Goal: Information Seeking & Learning: Learn about a topic

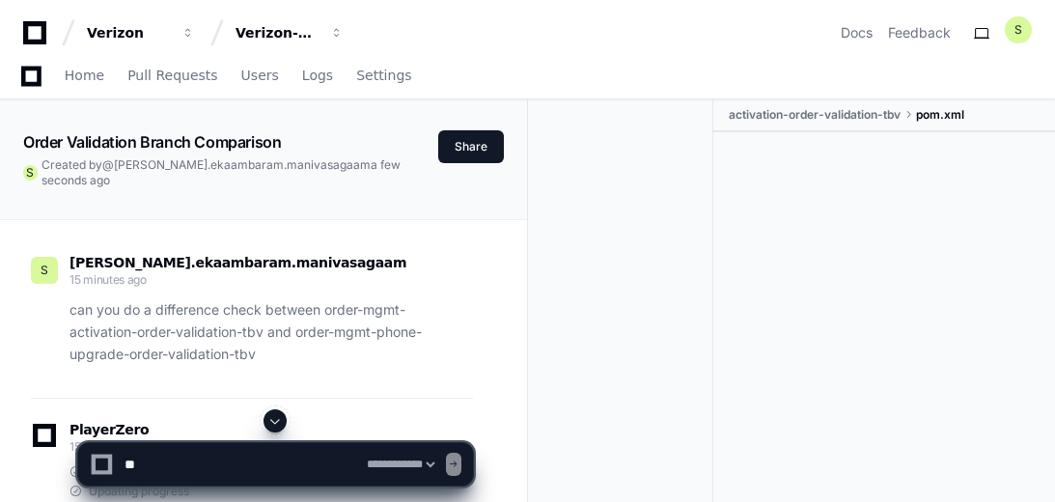
select select "*********"
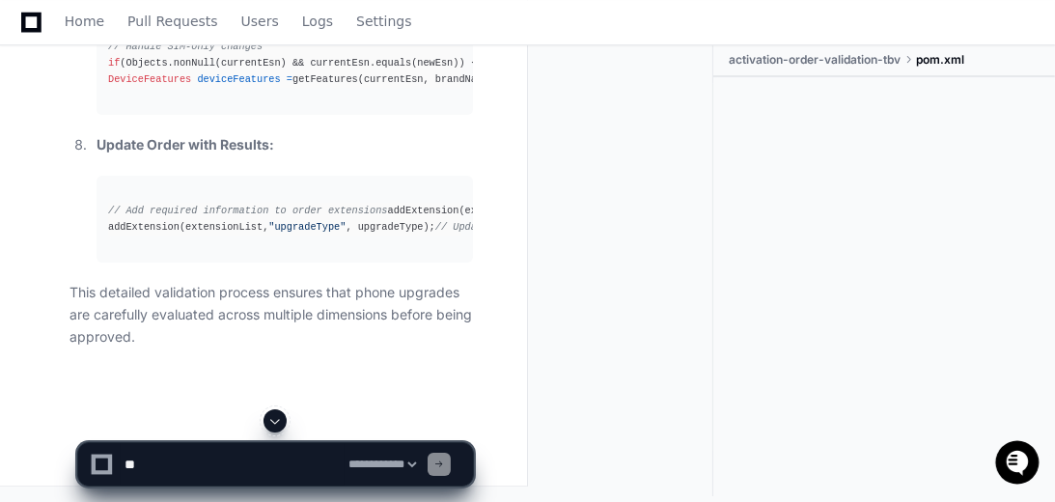
scroll to position [14576, 0]
click at [167, 456] on textarea at bounding box center [233, 464] width 224 height 42
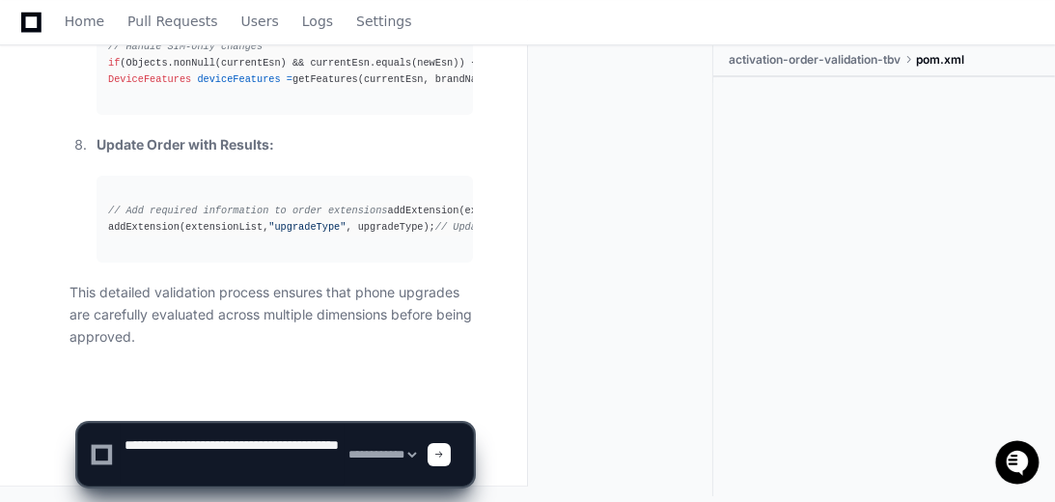
type textarea "**********"
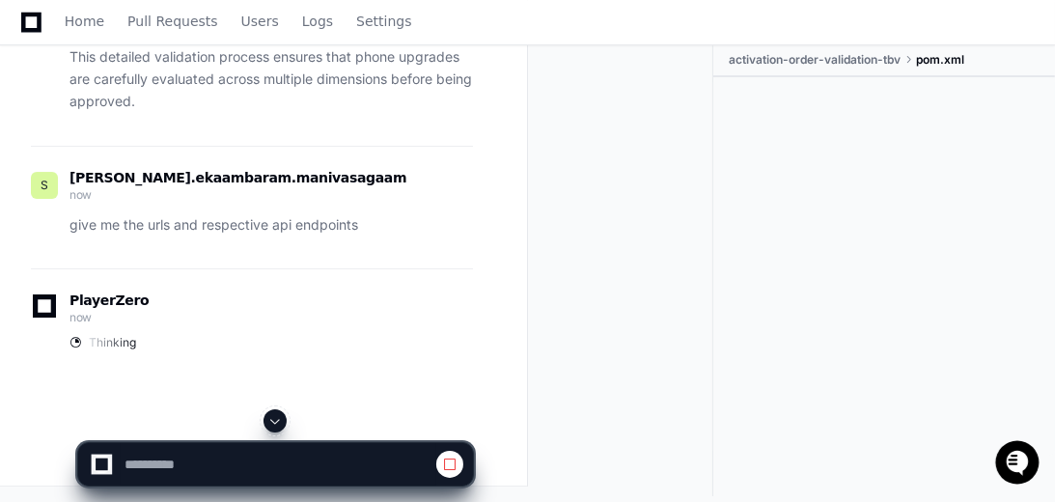
scroll to position [14796, 0]
select select "*********"
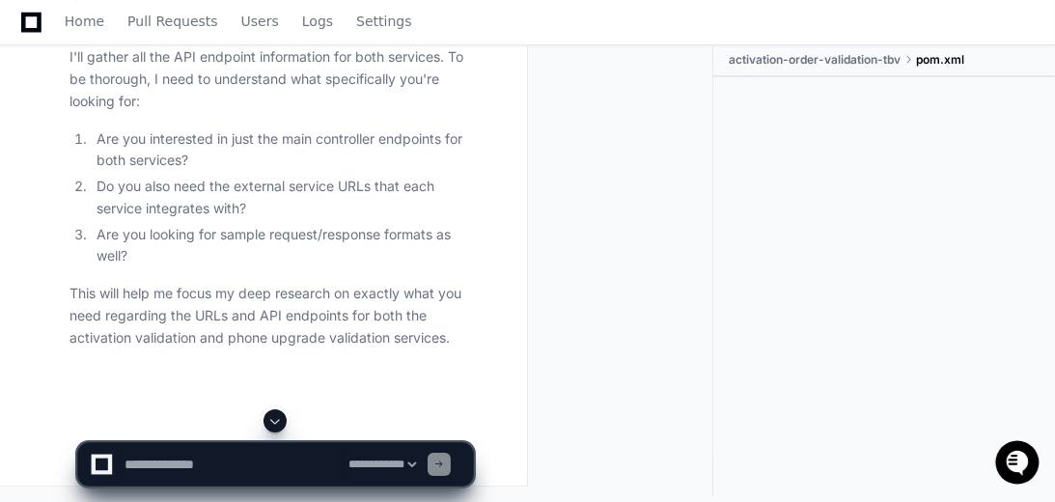
scroll to position [15139, 0]
click at [292, 465] on textarea at bounding box center [233, 464] width 224 height 42
type textarea "**********"
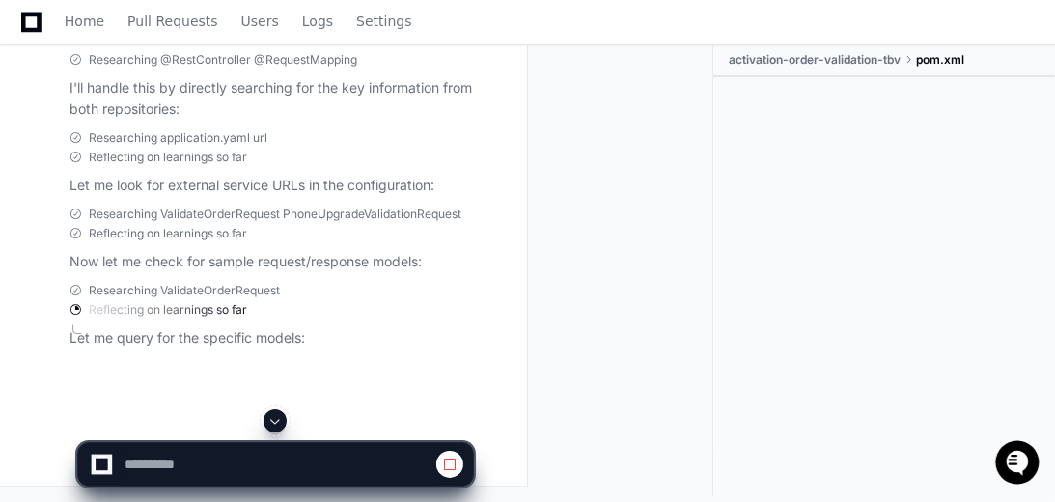
scroll to position [15743, 0]
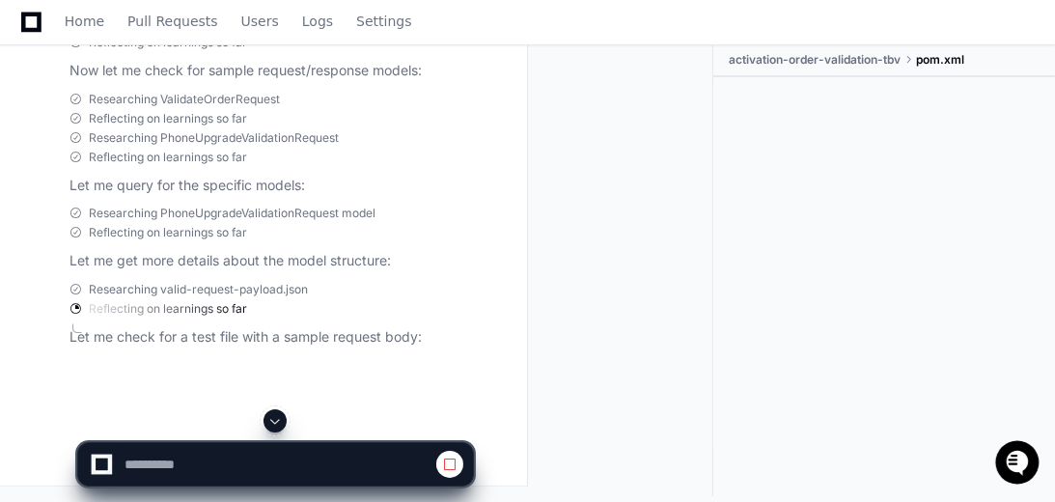
select select "*********"
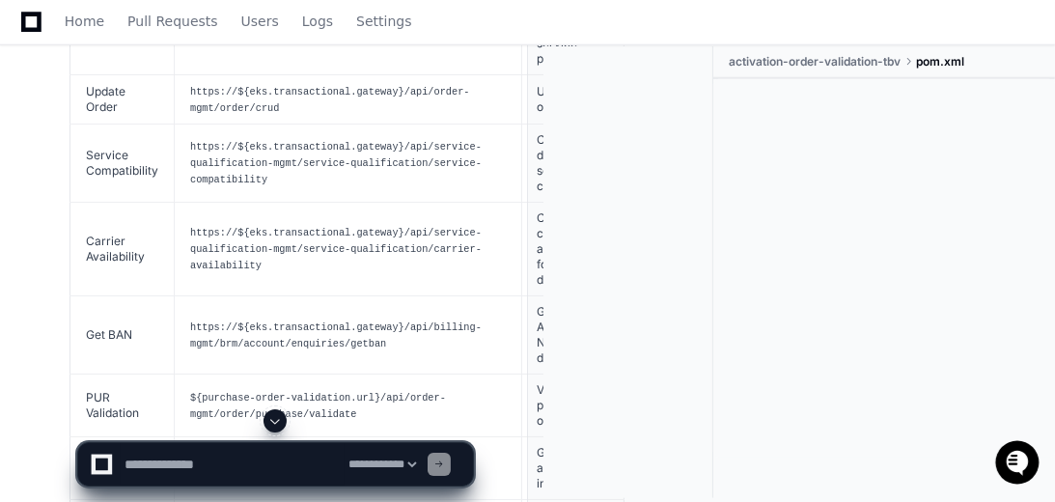
scroll to position [16791, 0]
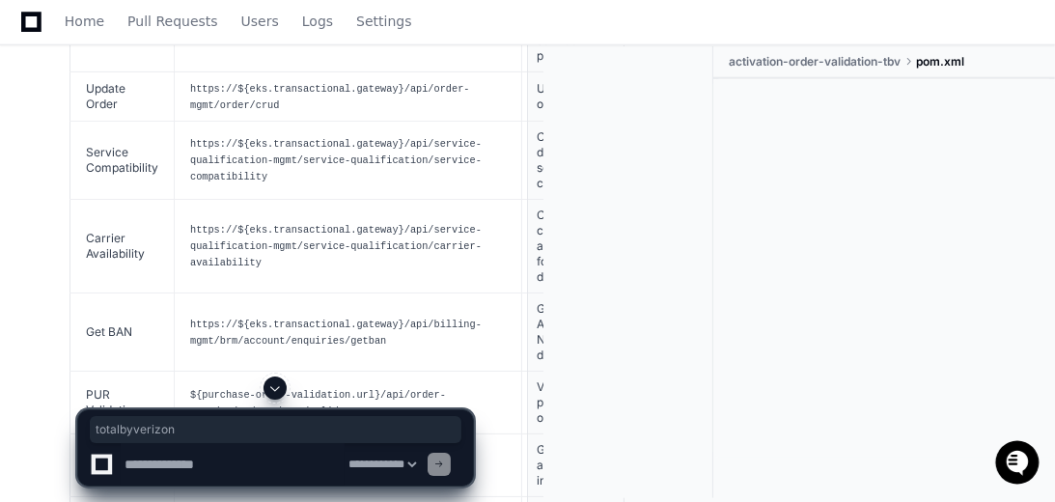
drag, startPoint x: 364, startPoint y: 274, endPoint x: 282, endPoint y: 301, distance: 86.4
drag, startPoint x: 282, startPoint y: 301, endPoint x: 268, endPoint y: 290, distance: 17.8
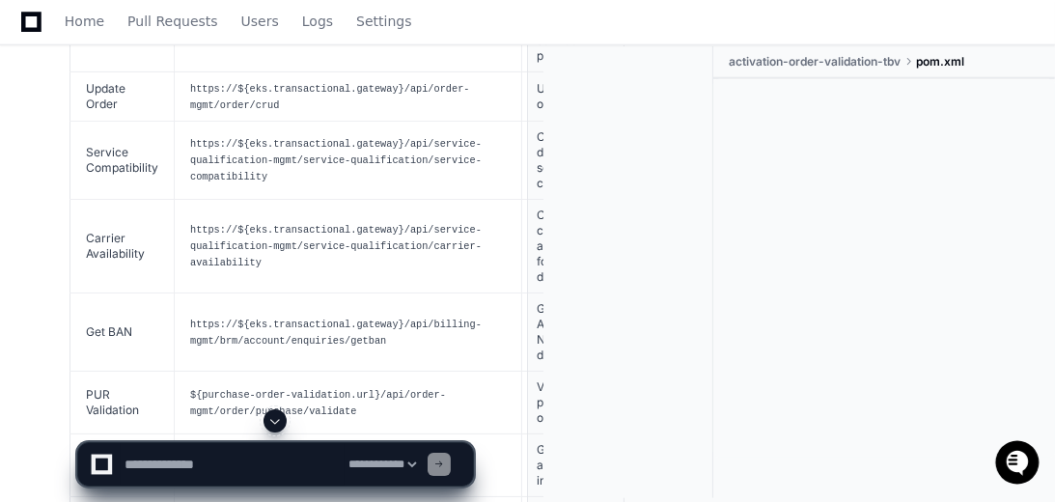
click at [202, 427] on div at bounding box center [275, 420] width 397 height 23
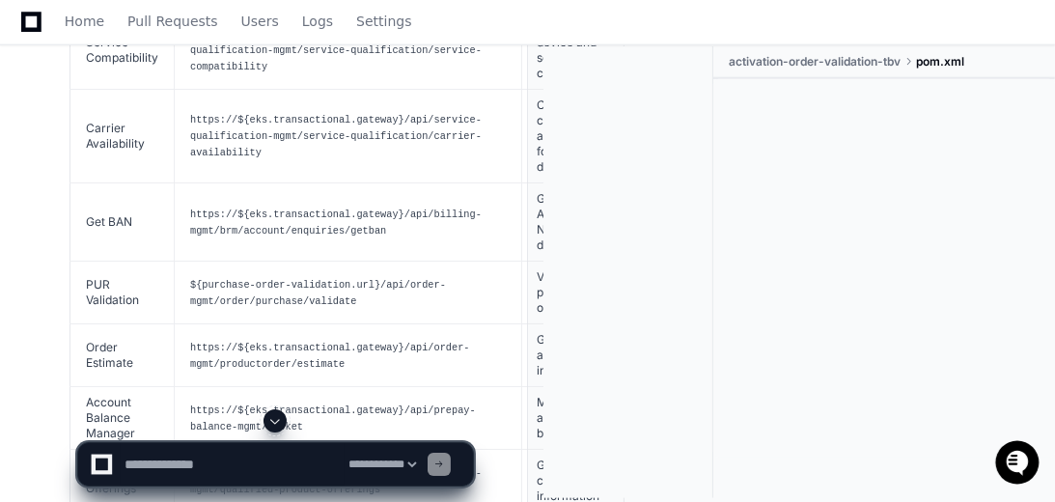
scroll to position [16956, 0]
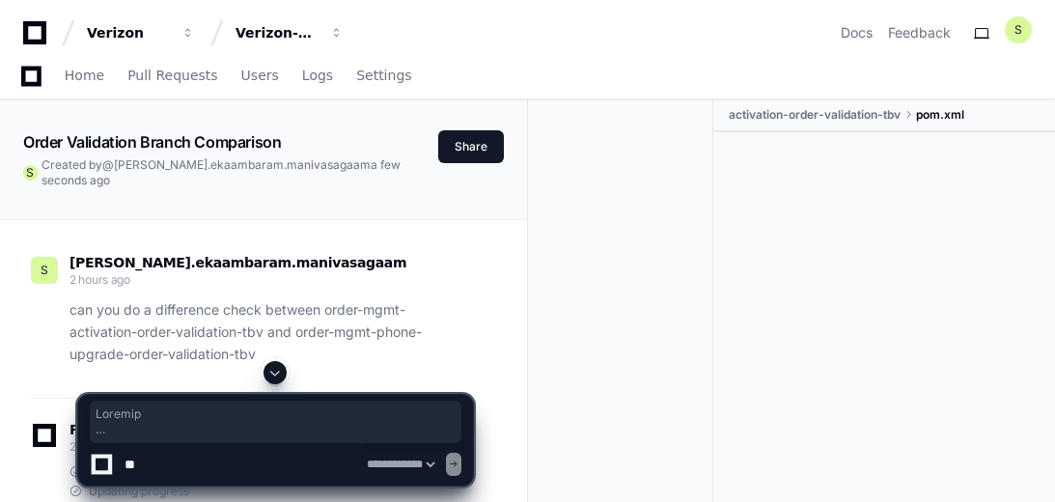
select select "*********"
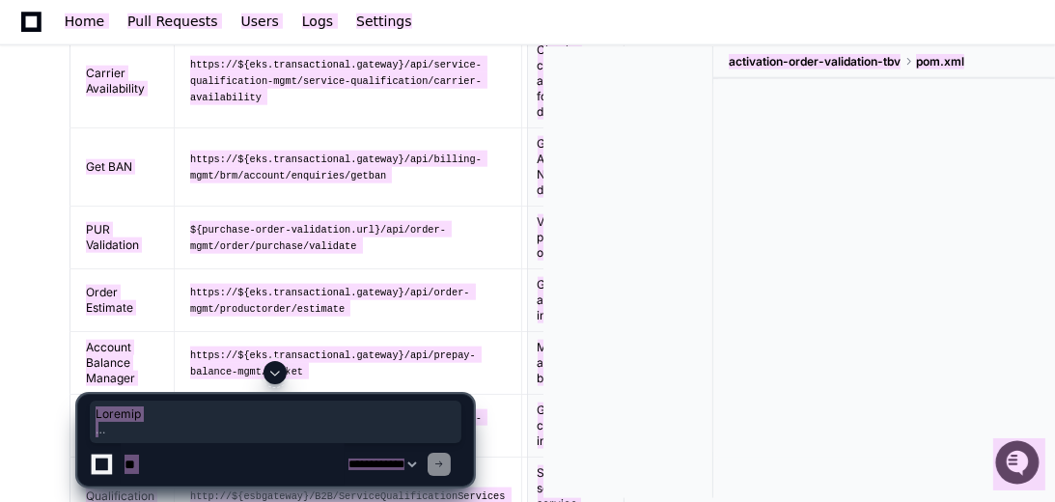
scroll to position [16956, 0]
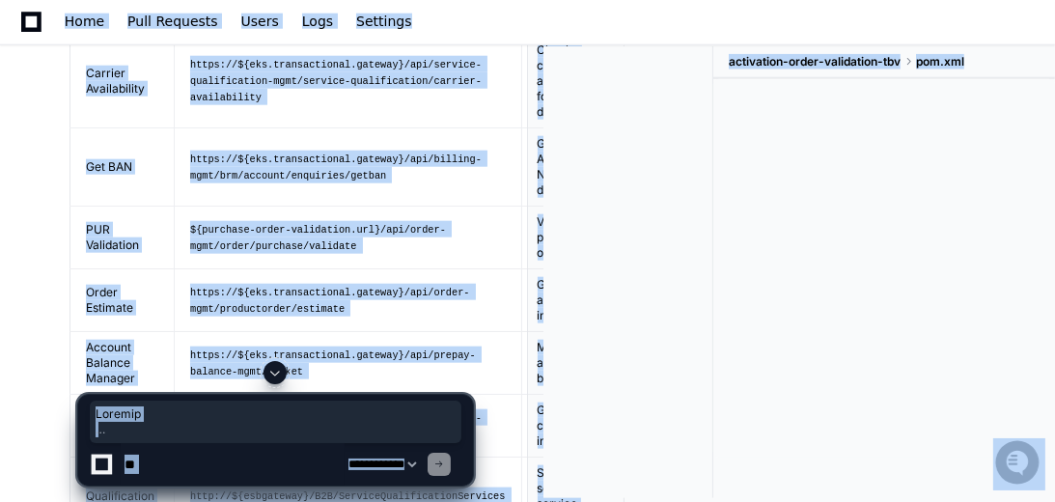
click at [726, 307] on div at bounding box center [884, 268] width 342 height 378
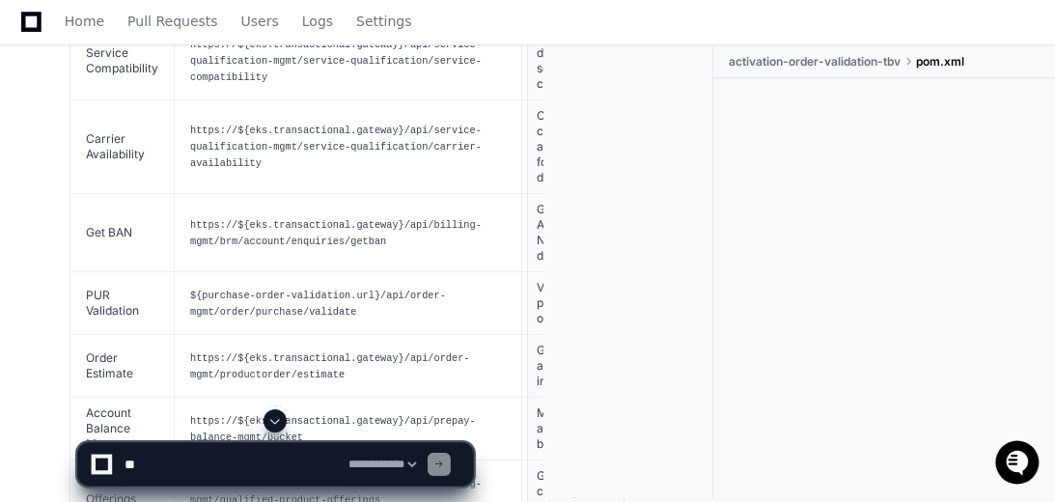
scroll to position [16846, 0]
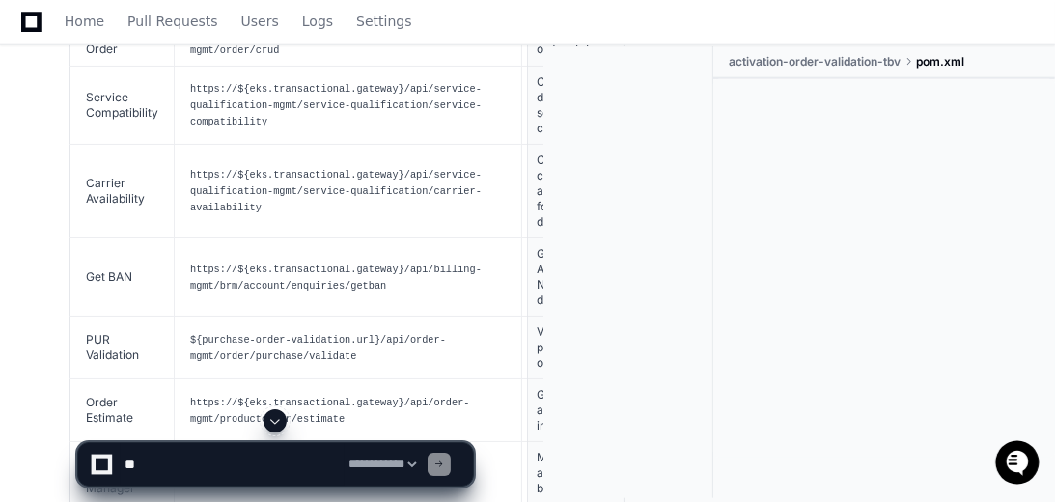
drag, startPoint x: 511, startPoint y: 235, endPoint x: 562, endPoint y: 365, distance: 140.0
click at [562, 365] on div at bounding box center [629, 272] width 171 height 452
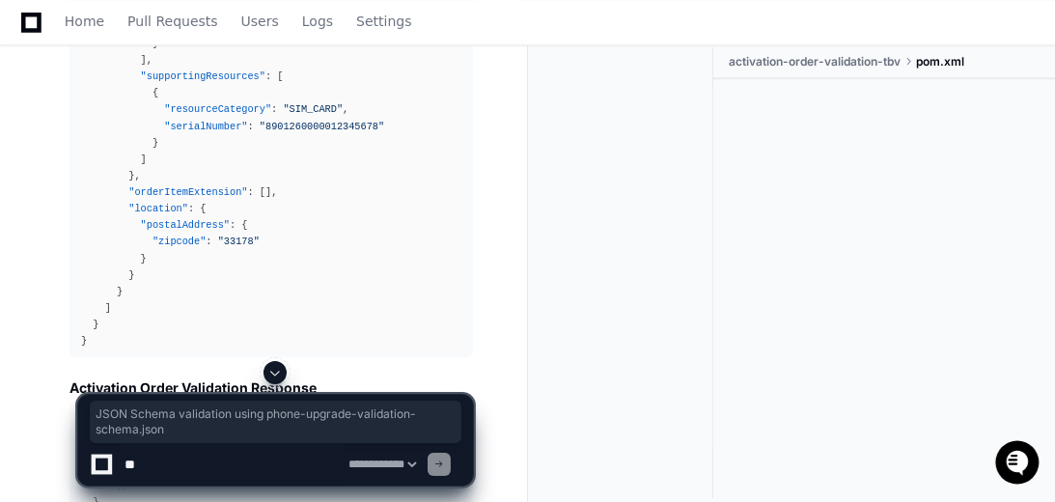
scroll to position [18997, 0]
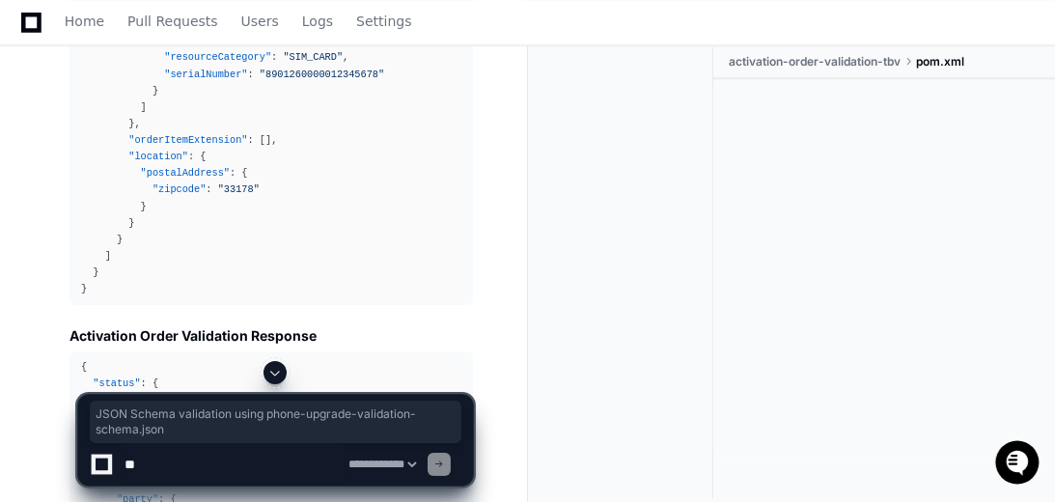
click at [280, 373] on span at bounding box center [274, 372] width 15 height 15
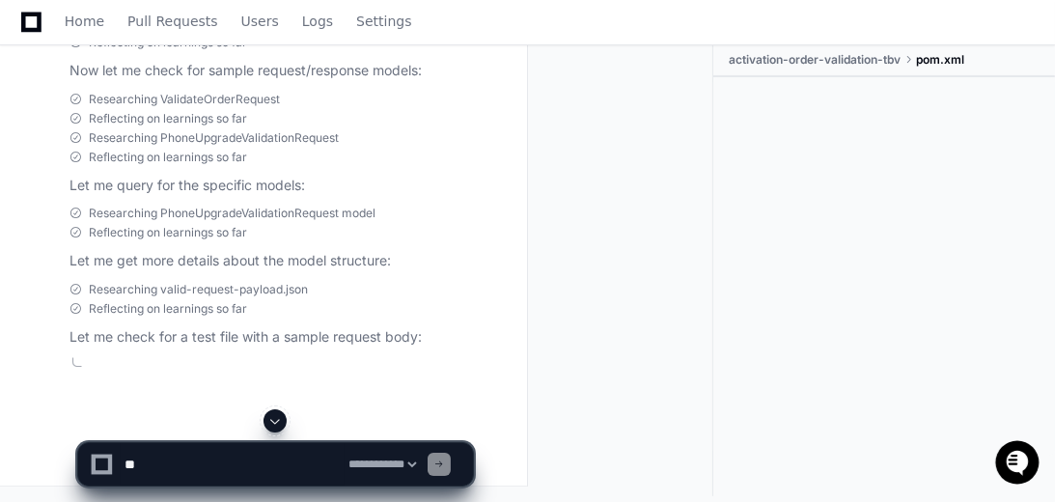
scroll to position [25973, 0]
drag, startPoint x: 97, startPoint y: 318, endPoint x: 280, endPoint y: 313, distance: 183.5
click p "Phone Upgrade Verification"
copy strong "Phone Upgrade Verification"
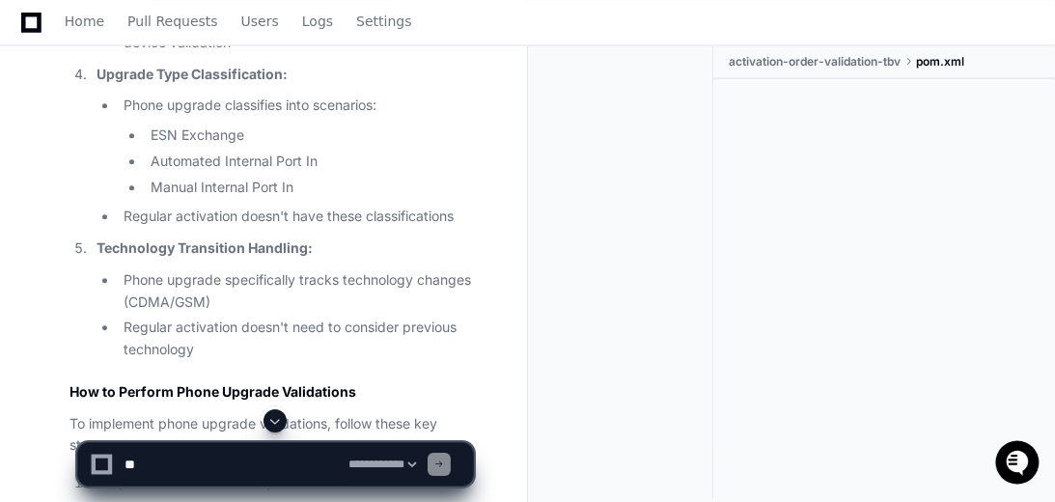
scroll to position [12168, 0]
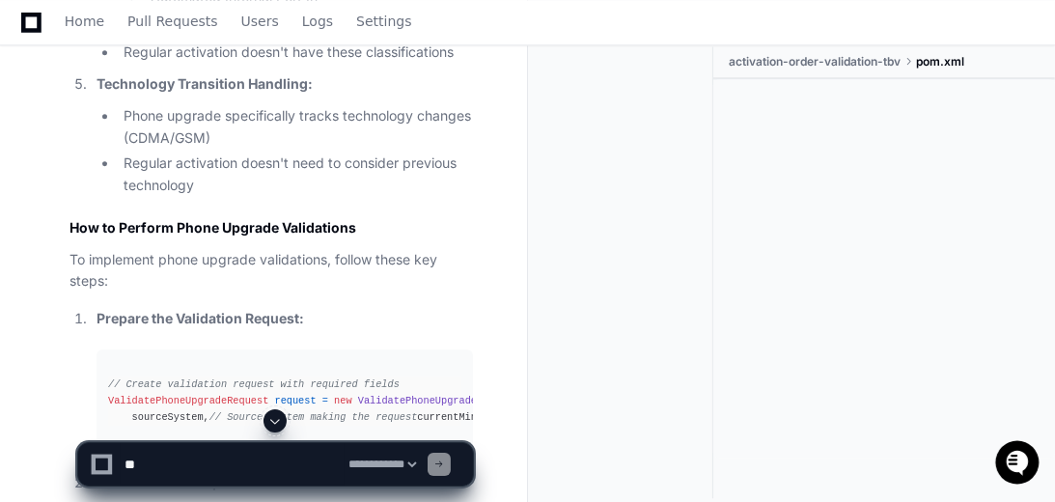
scroll to position [12223, 0]
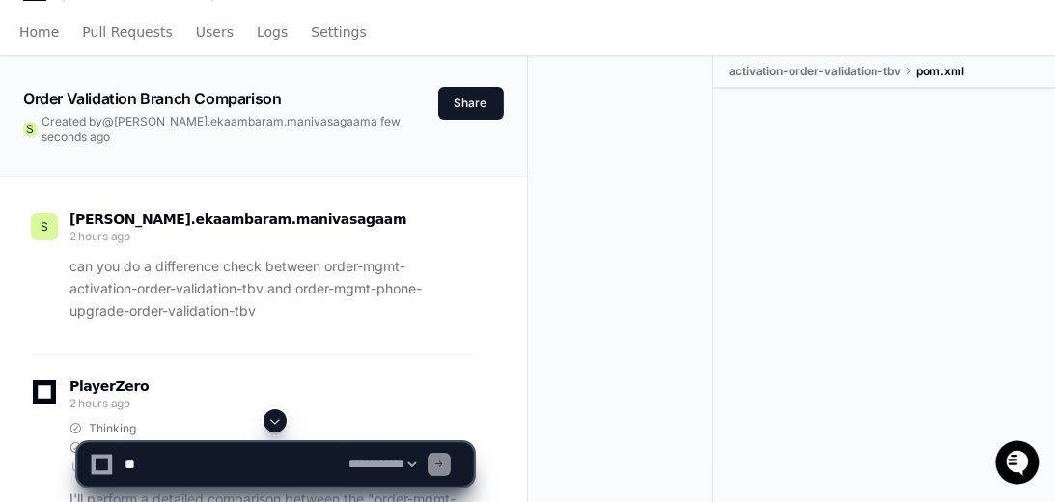
scroll to position [110, 0]
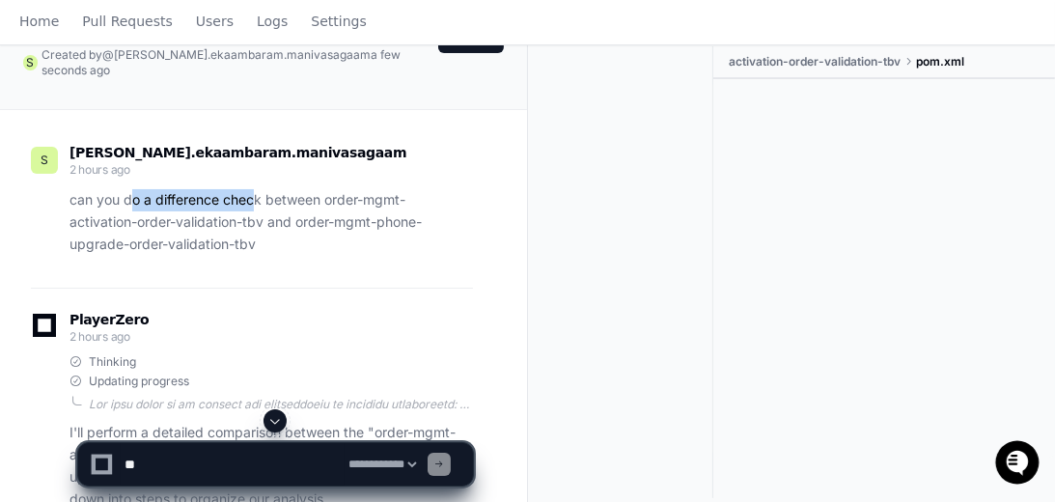
drag, startPoint x: 128, startPoint y: 197, endPoint x: 258, endPoint y: 196, distance: 129.4
click at [258, 196] on p "can you do a difference check between order-mgmt-activation-order-validation-tb…" at bounding box center [272, 222] width 404 height 66
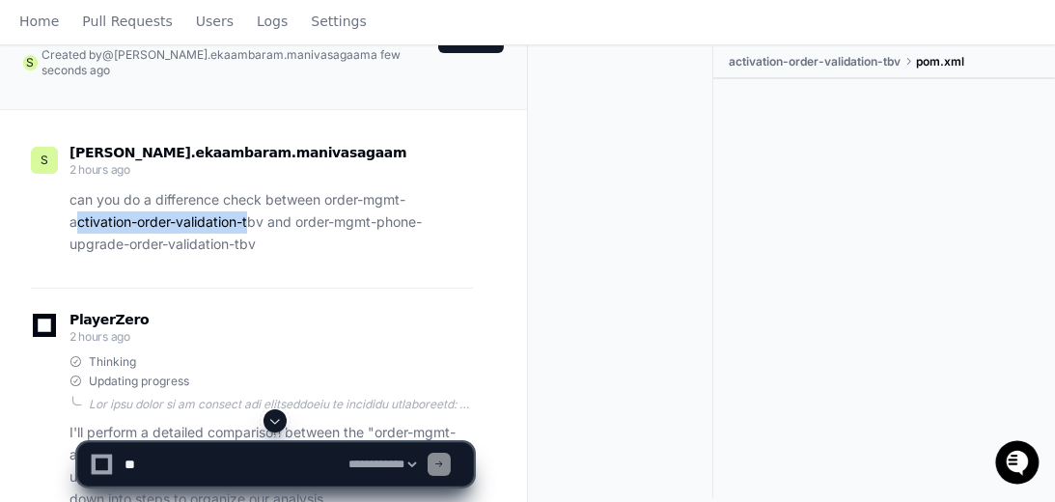
drag, startPoint x: 74, startPoint y: 224, endPoint x: 248, endPoint y: 214, distance: 174.0
click at [248, 214] on p "can you do a difference check between order-mgmt-activation-order-validation-tb…" at bounding box center [272, 222] width 404 height 66
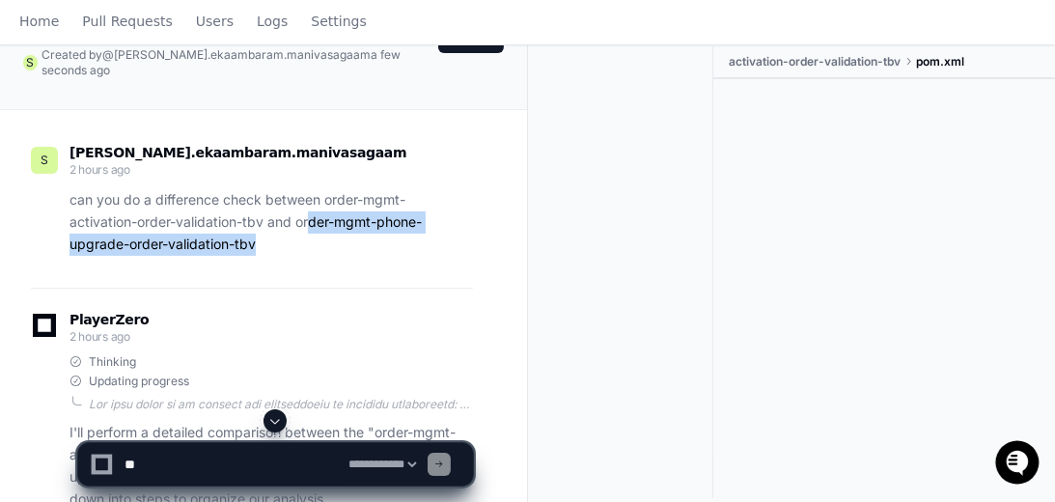
drag, startPoint x: 309, startPoint y: 216, endPoint x: 404, endPoint y: 245, distance: 98.9
click at [404, 245] on p "can you do a difference check between order-mgmt-activation-order-validation-tb…" at bounding box center [272, 222] width 404 height 66
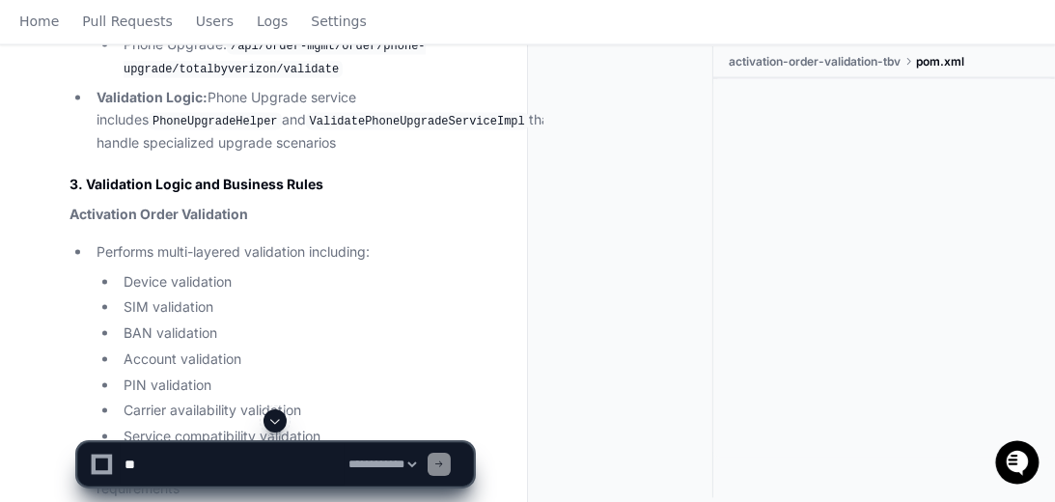
scroll to position [2978, 0]
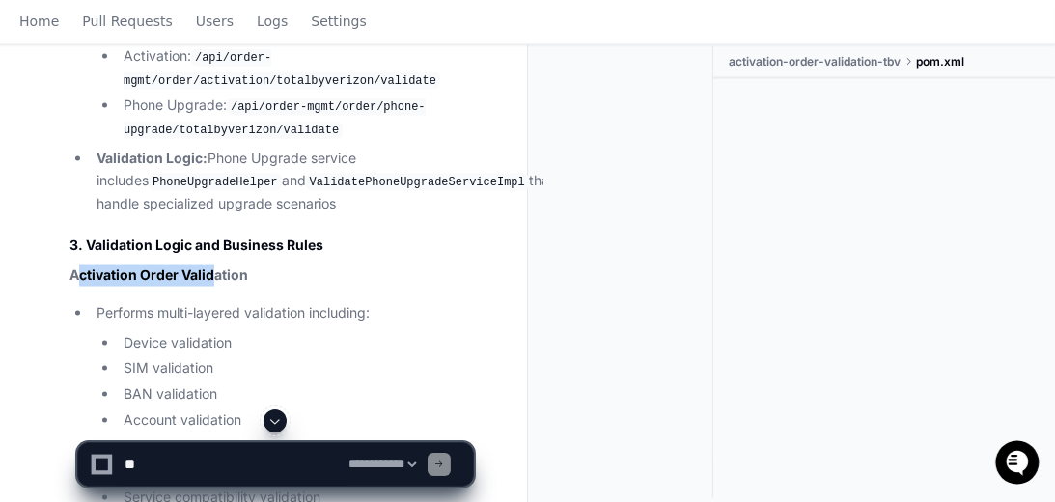
drag, startPoint x: 74, startPoint y: 267, endPoint x: 205, endPoint y: 256, distance: 130.8
click at [212, 268] on strong "Activation Order Validation" at bounding box center [159, 274] width 179 height 16
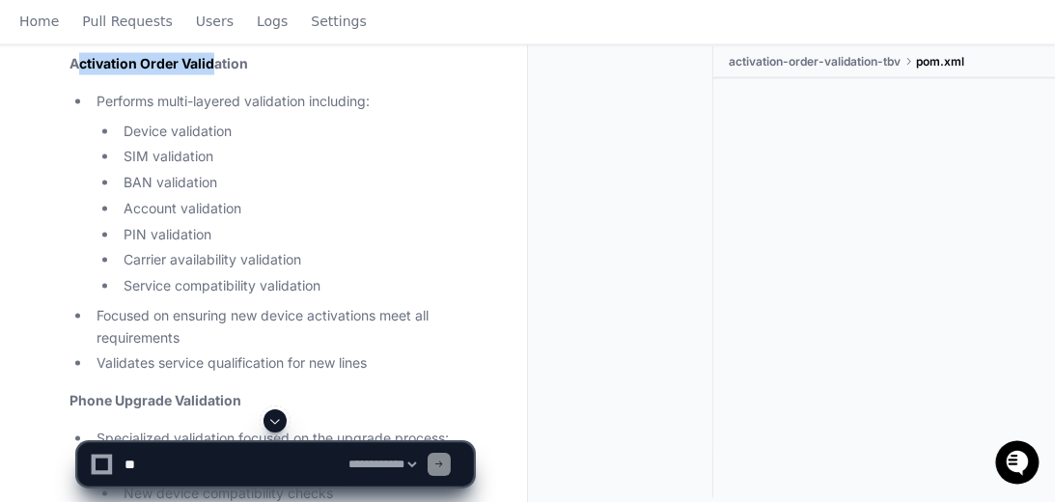
scroll to position [3309, 0]
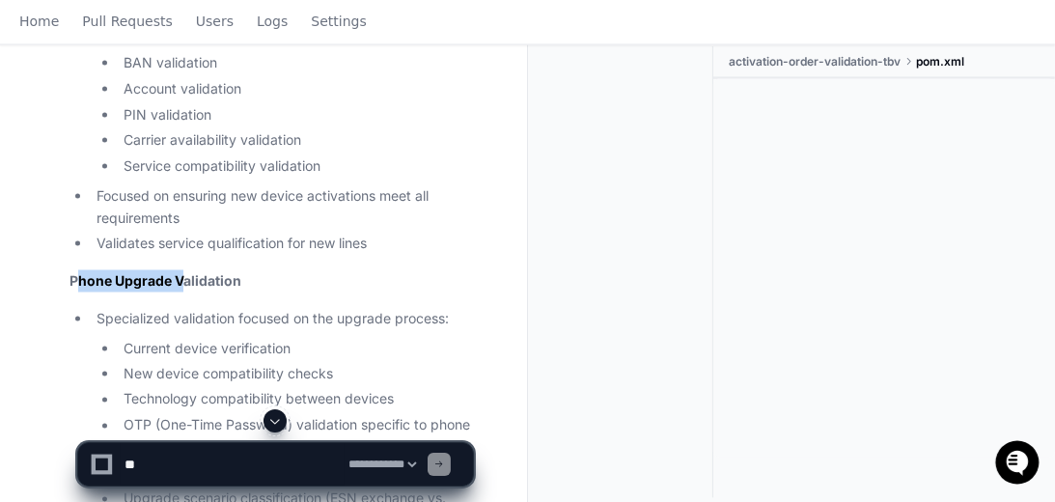
drag, startPoint x: 94, startPoint y: 277, endPoint x: 181, endPoint y: 237, distance: 96.4
click at [175, 272] on strong "Phone Upgrade Validation" at bounding box center [156, 280] width 172 height 16
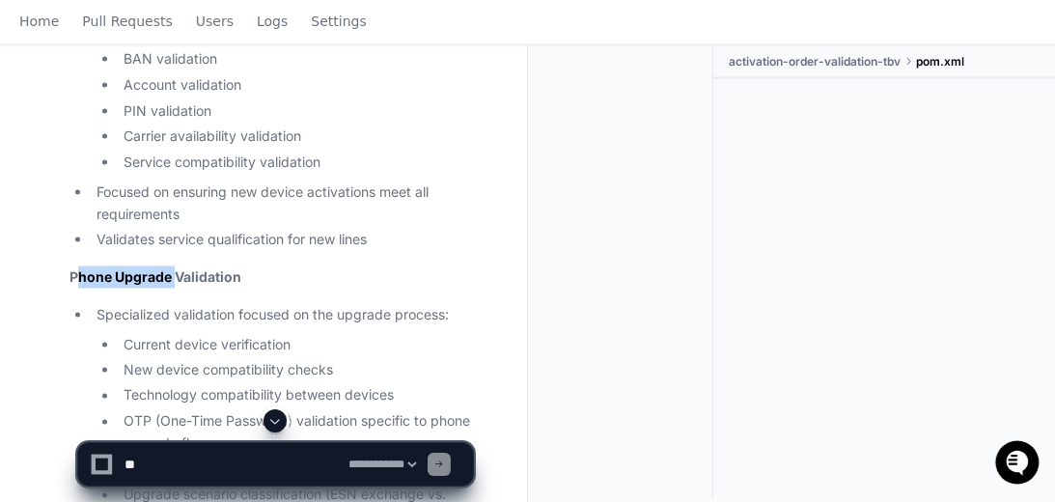
scroll to position [3696, 0]
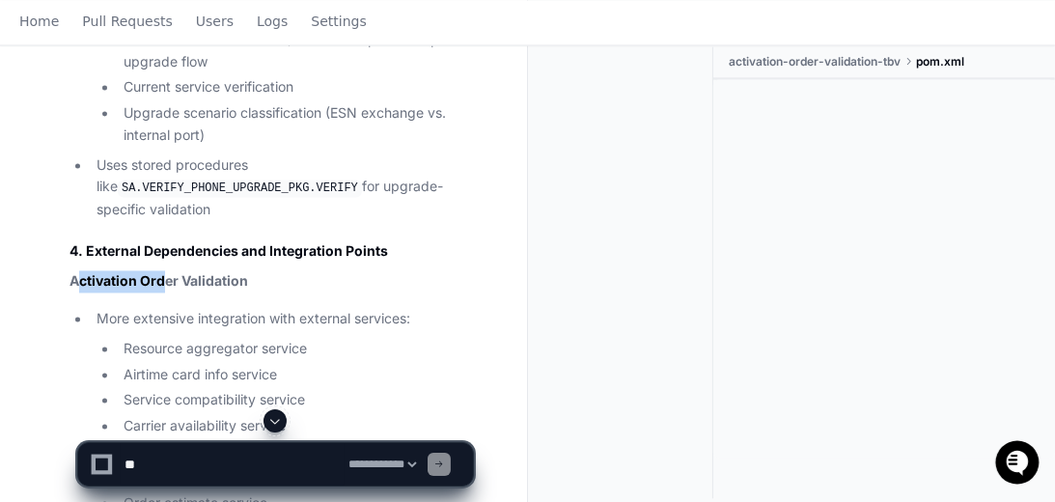
drag, startPoint x: 76, startPoint y: 277, endPoint x: 157, endPoint y: 265, distance: 82.1
click at [162, 278] on strong "Activation Order Validation" at bounding box center [159, 280] width 179 height 16
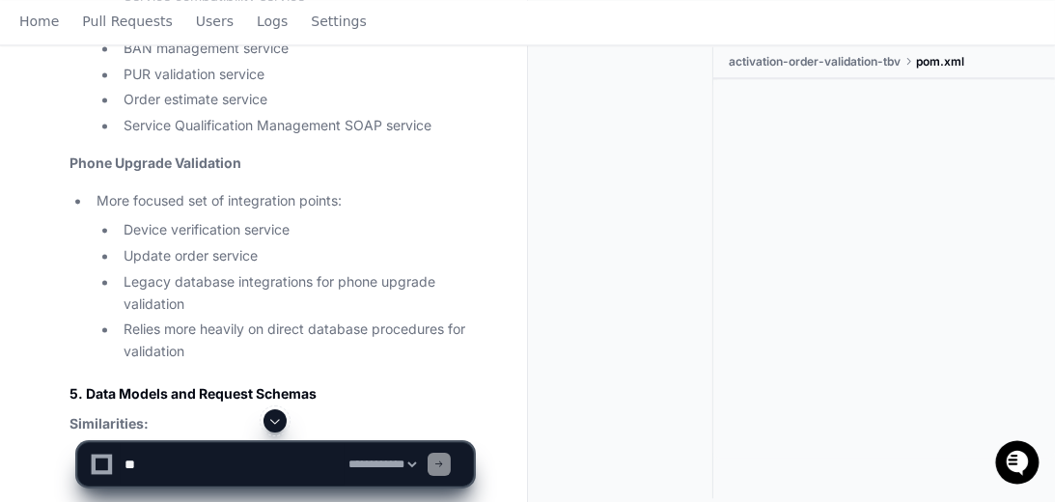
scroll to position [4137, 0]
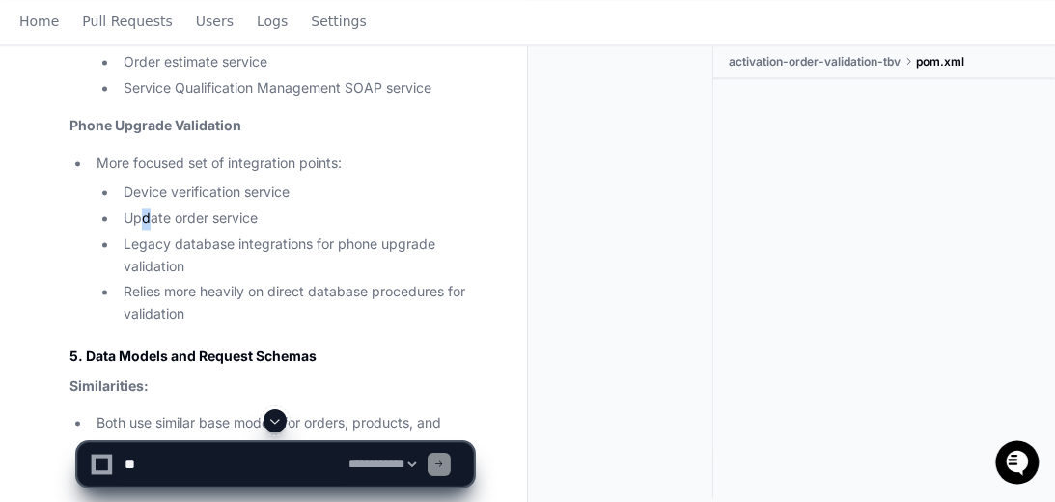
click at [151, 226] on ul "Device verification service Update order service Legacy database integrations f…" at bounding box center [285, 253] width 377 height 144
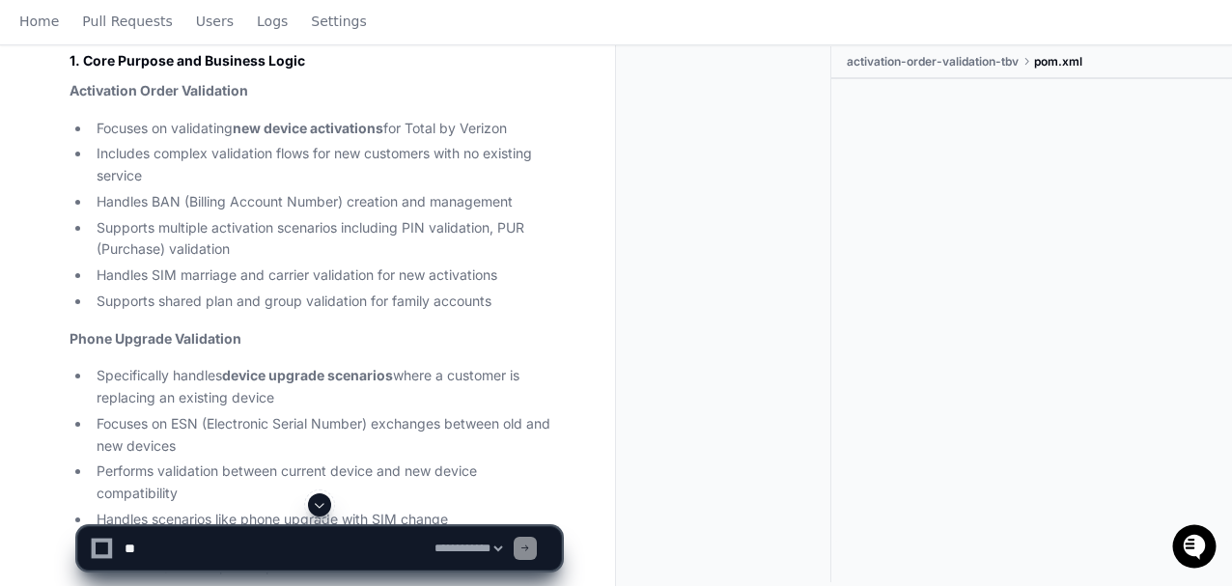
scroll to position [1738, 0]
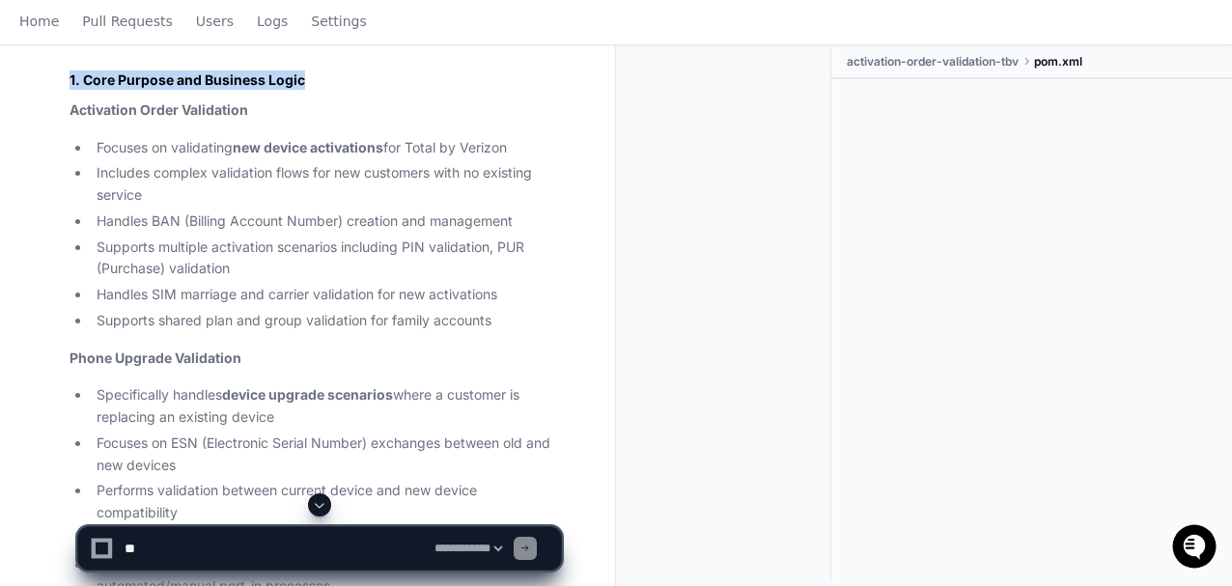
drag, startPoint x: 68, startPoint y: 77, endPoint x: 315, endPoint y: 73, distance: 247.2
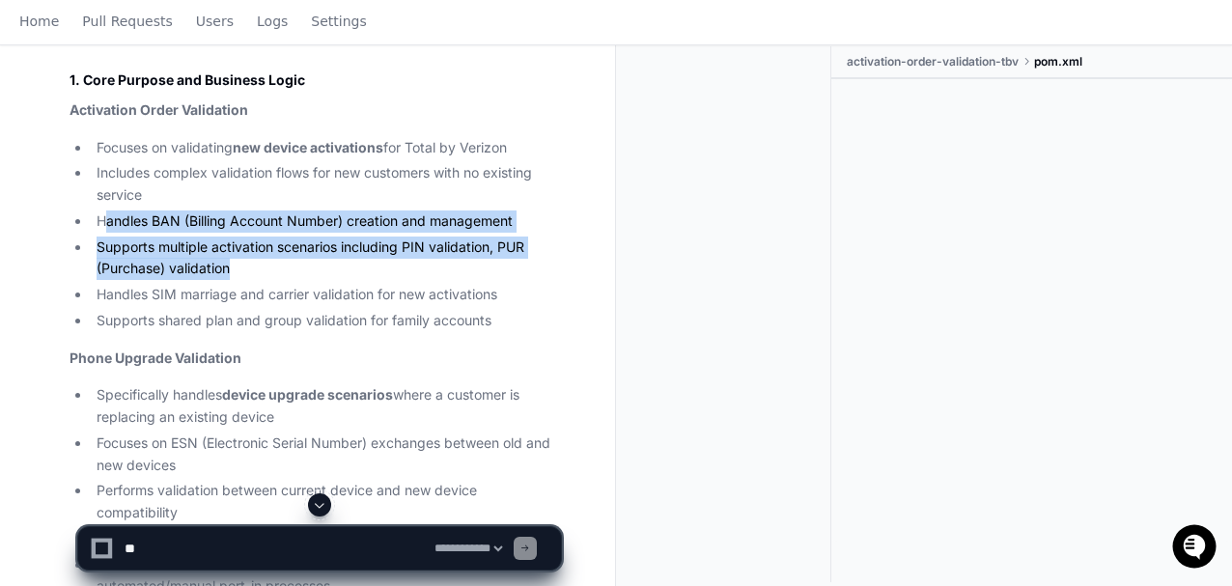
drag, startPoint x: 102, startPoint y: 218, endPoint x: 489, endPoint y: 261, distance: 389.5
click at [489, 261] on ul "Focuses on validating new device activations for Total by Verizon Includes comp…" at bounding box center [315, 234] width 491 height 195
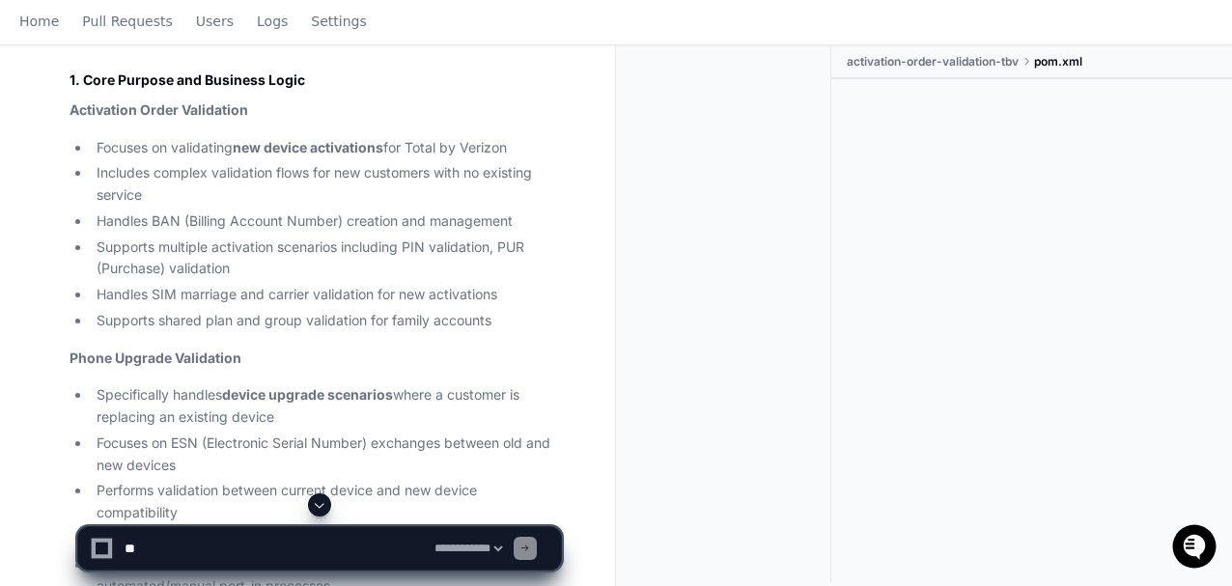
click at [293, 315] on li "Supports shared plan and group validation for family accounts" at bounding box center [326, 321] width 470 height 22
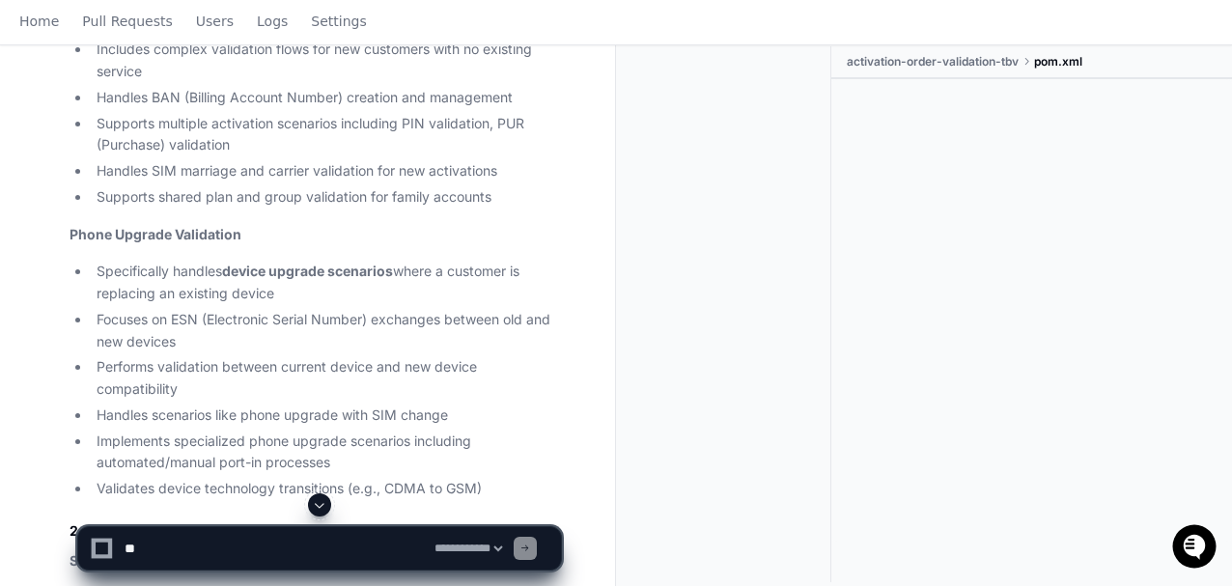
scroll to position [1866, 0]
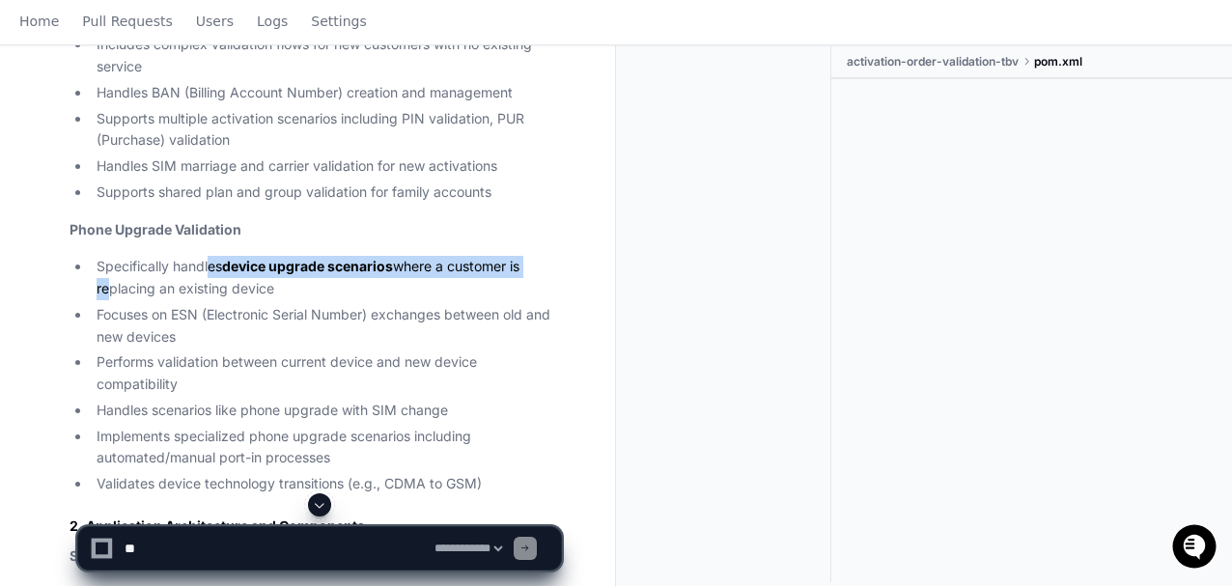
drag, startPoint x: 101, startPoint y: 286, endPoint x: 210, endPoint y: 272, distance: 109.9
click at [210, 272] on li "Specifically handles device upgrade scenarios where a customer is replacing an …" at bounding box center [326, 278] width 470 height 44
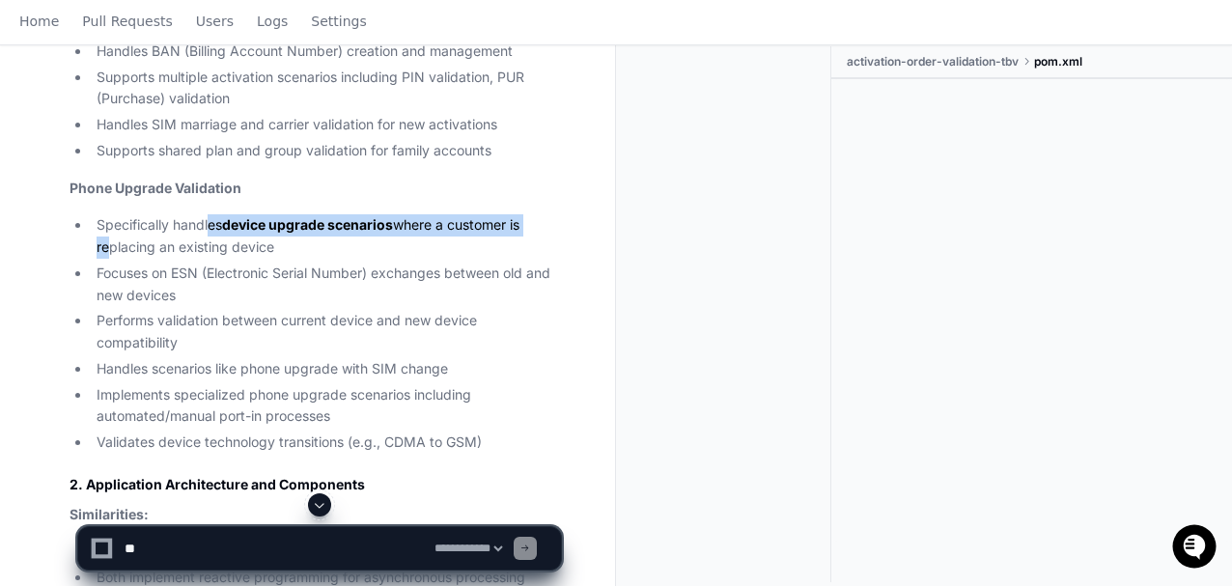
scroll to position [1931, 0]
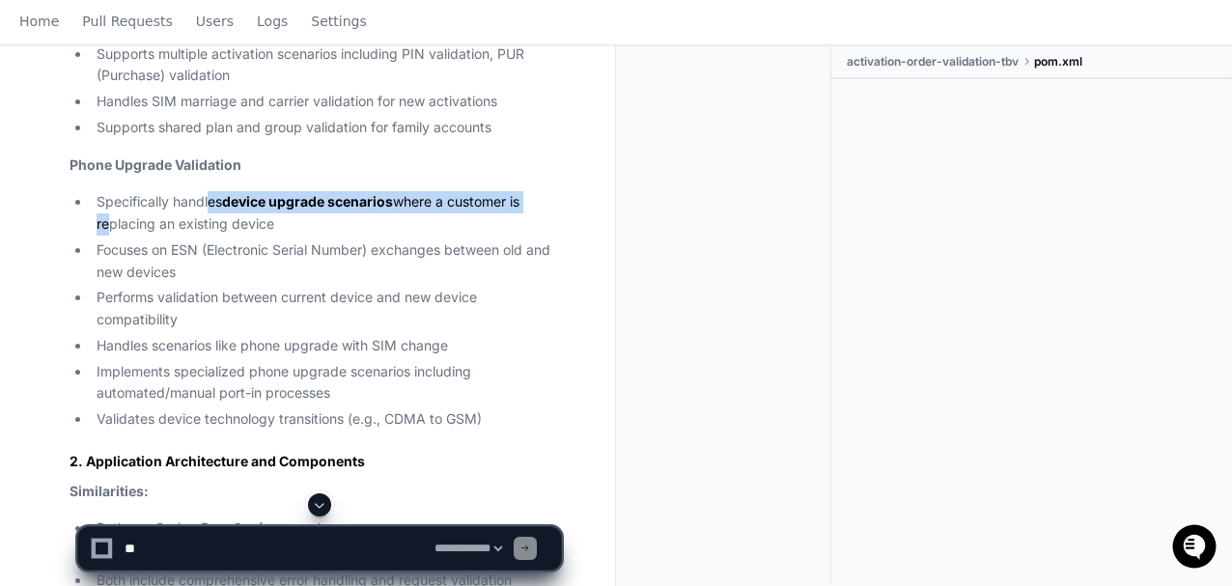
click at [346, 202] on strong "device upgrade scenarios" at bounding box center [307, 201] width 171 height 16
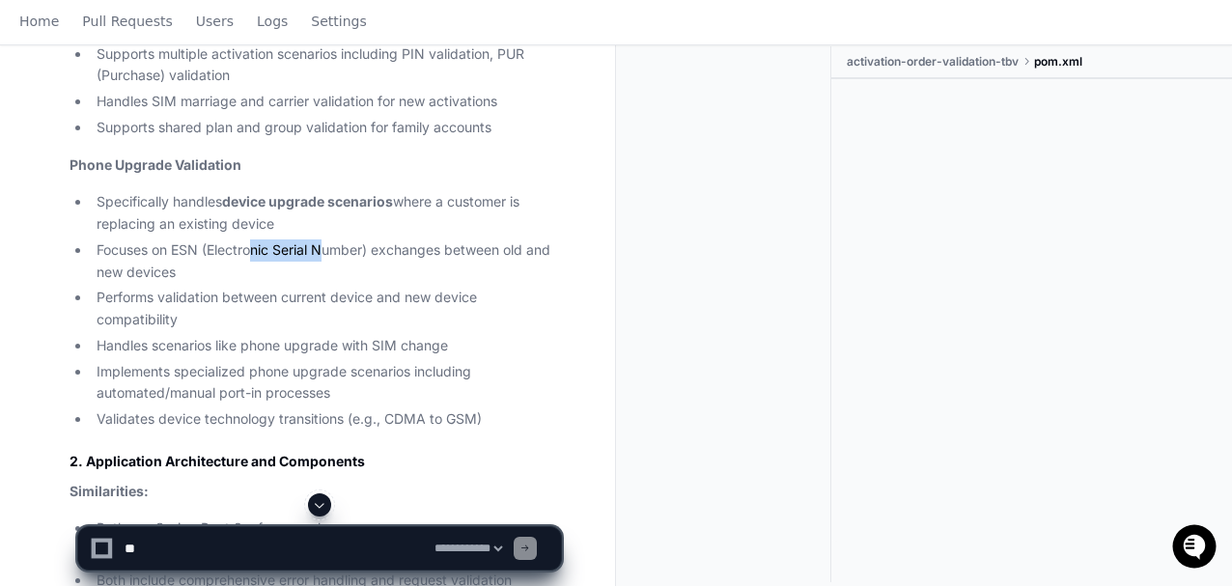
drag, startPoint x: 251, startPoint y: 246, endPoint x: 323, endPoint y: 246, distance: 72.4
click at [323, 246] on li "Focuses on ESN (Electronic Serial Number) exchanges between old and new devices" at bounding box center [326, 261] width 470 height 44
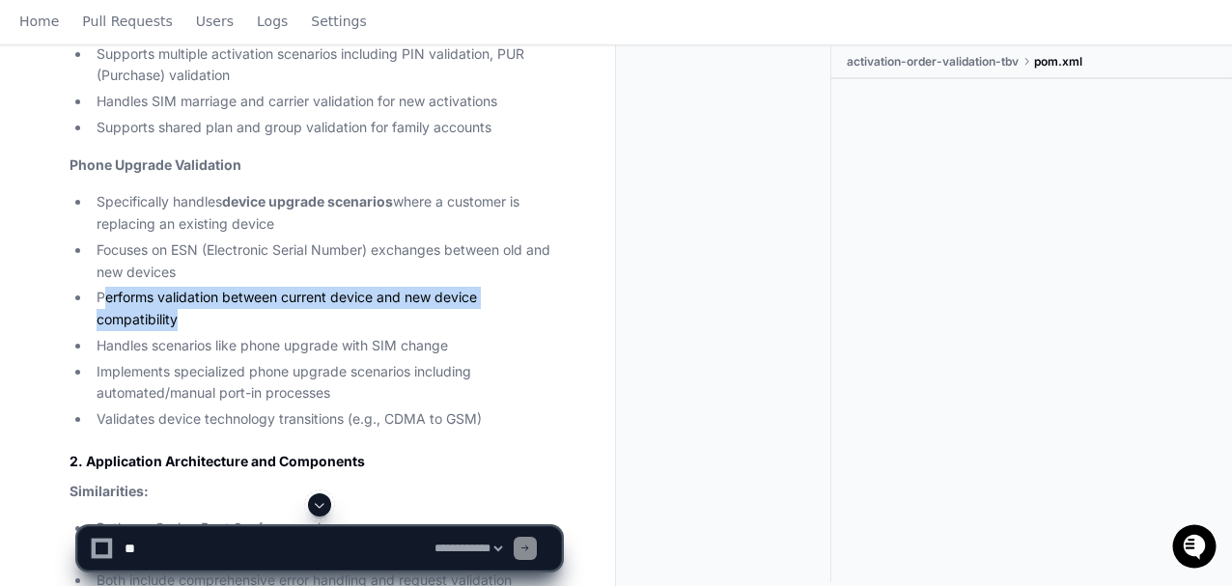
drag, startPoint x: 101, startPoint y: 297, endPoint x: 199, endPoint y: 313, distance: 98.7
click at [199, 313] on li "Performs validation between current device and new device compatibility" at bounding box center [326, 309] width 470 height 44
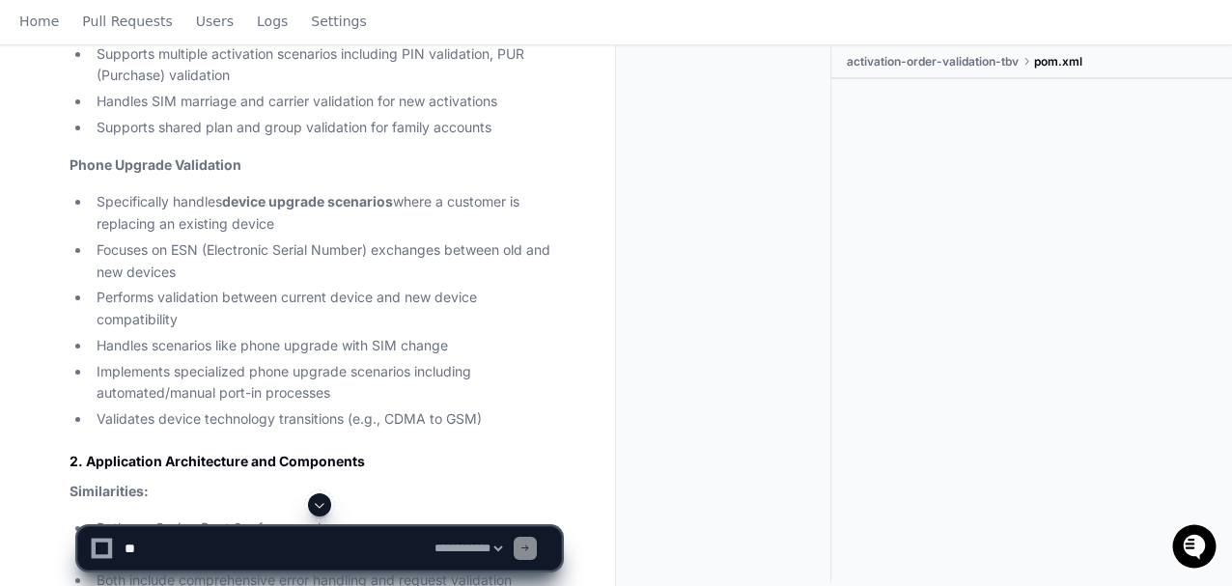
click at [210, 328] on ul "Specifically handles device upgrade scenarios where a customer is replacing an …" at bounding box center [315, 310] width 491 height 239
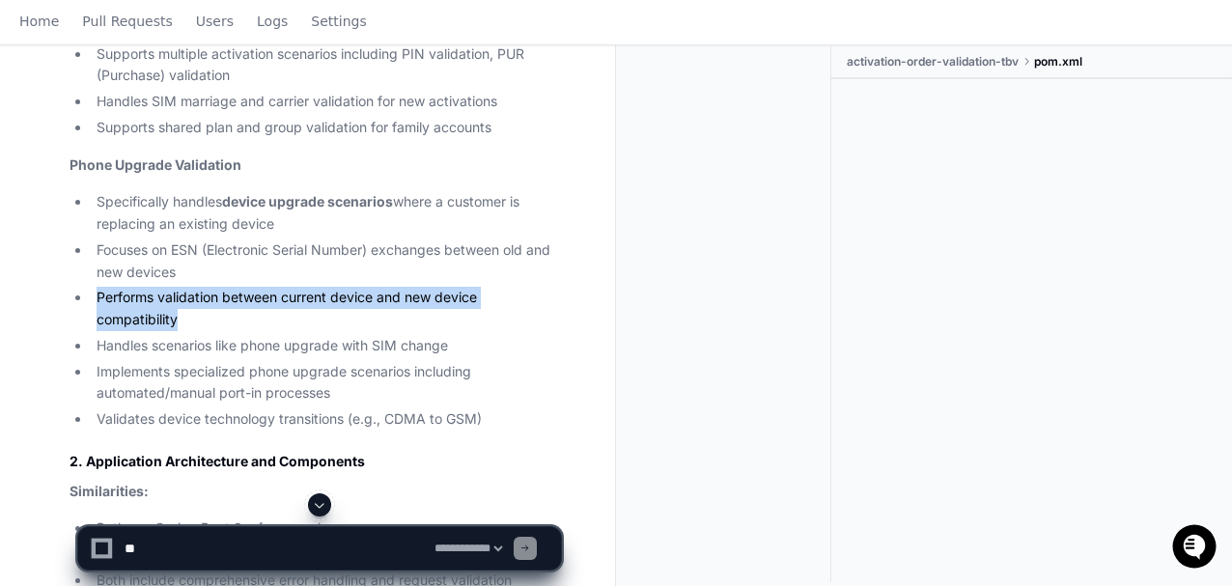
drag, startPoint x: 291, startPoint y: 277, endPoint x: 430, endPoint y: 313, distance: 143.5
click at [430, 313] on ul "Specifically handles device upgrade scenarios where a customer is replacing an …" at bounding box center [315, 310] width 491 height 239
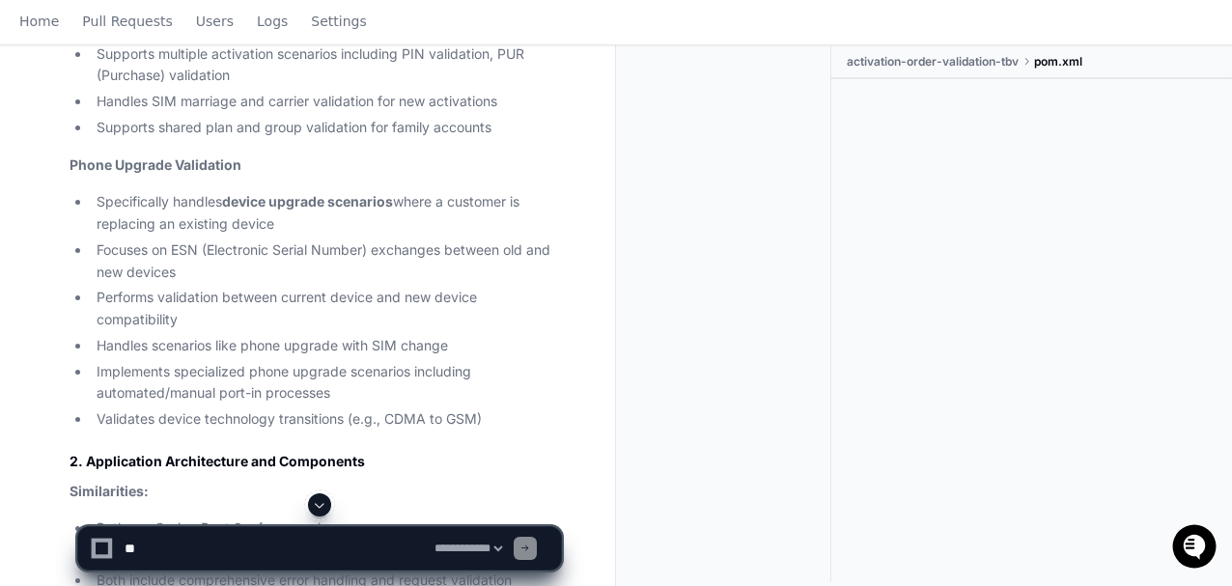
click at [249, 346] on li "Handles scenarios like phone upgrade with SIM change" at bounding box center [326, 346] width 470 height 22
click at [100, 347] on li "Handles scenarios like phone upgrade with SIM change" at bounding box center [326, 346] width 470 height 22
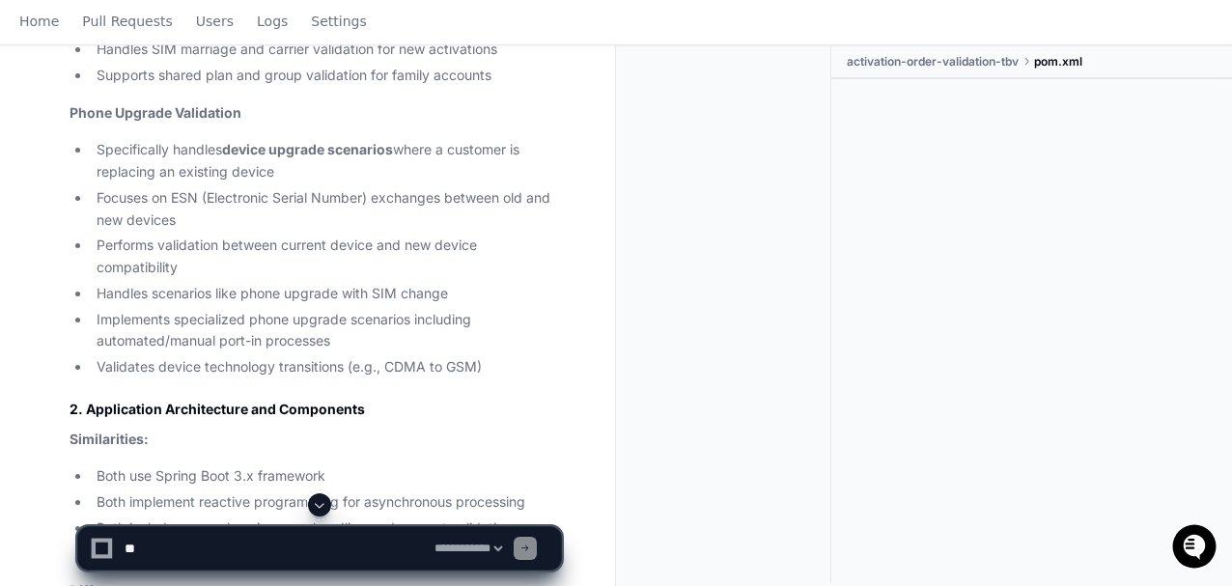
scroll to position [1995, 0]
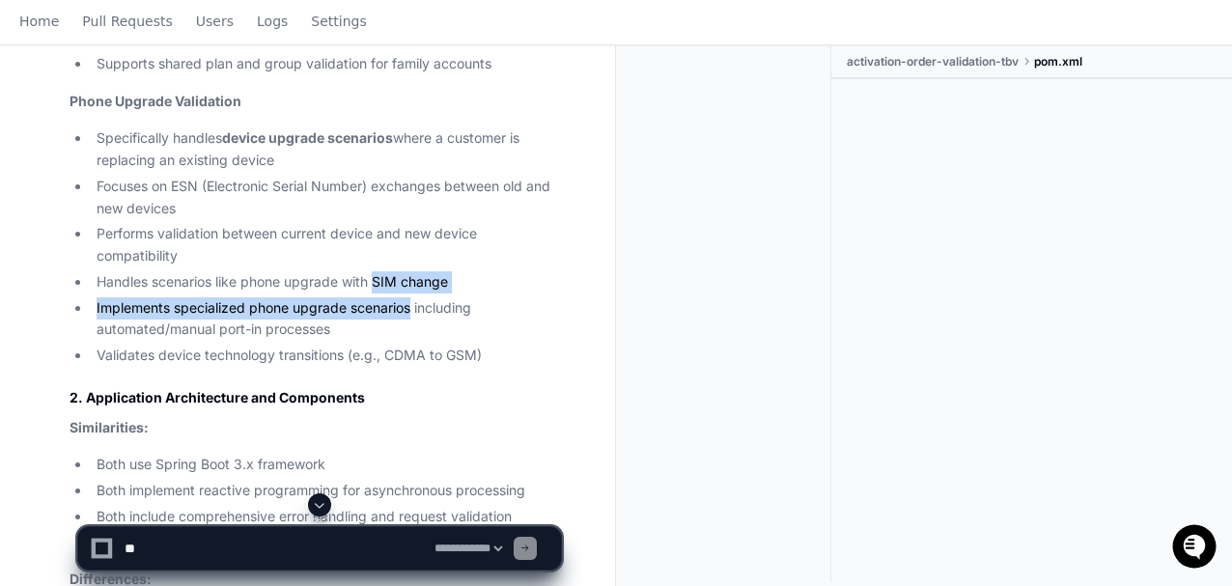
drag, startPoint x: 379, startPoint y: 281, endPoint x: 414, endPoint y: 301, distance: 40.2
click at [414, 301] on ul "Specifically handles device upgrade scenarios where a customer is replacing an …" at bounding box center [315, 246] width 491 height 239
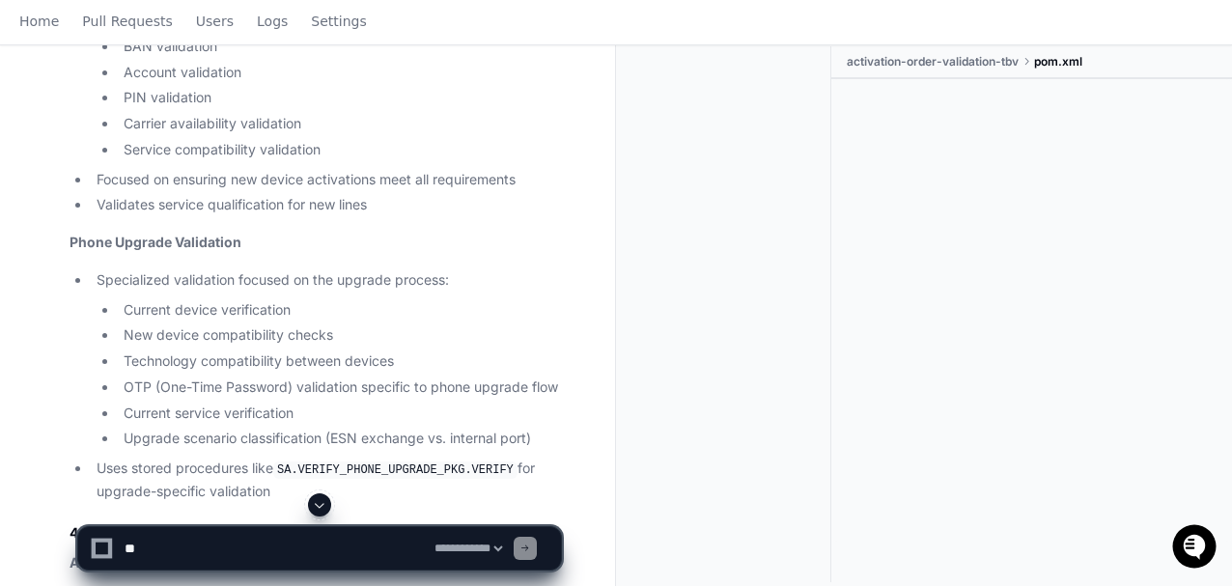
scroll to position [3025, 0]
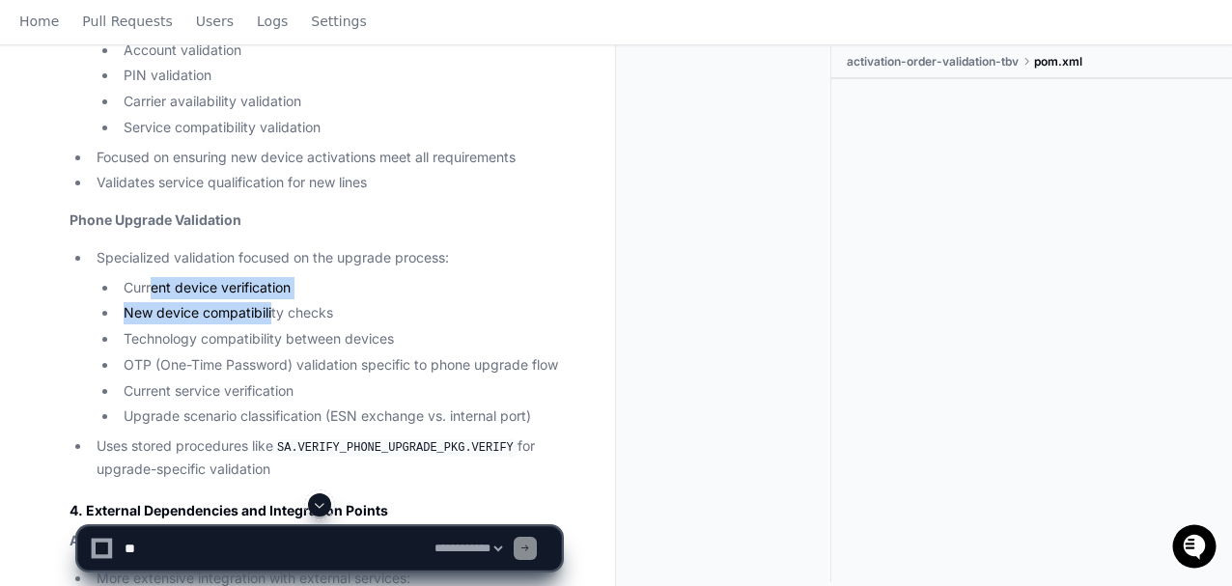
drag, startPoint x: 237, startPoint y: 252, endPoint x: 272, endPoint y: 282, distance: 45.9
click at [272, 282] on ul "Current device verification New device compatibility checks Technology compatib…" at bounding box center [329, 353] width 464 height 152
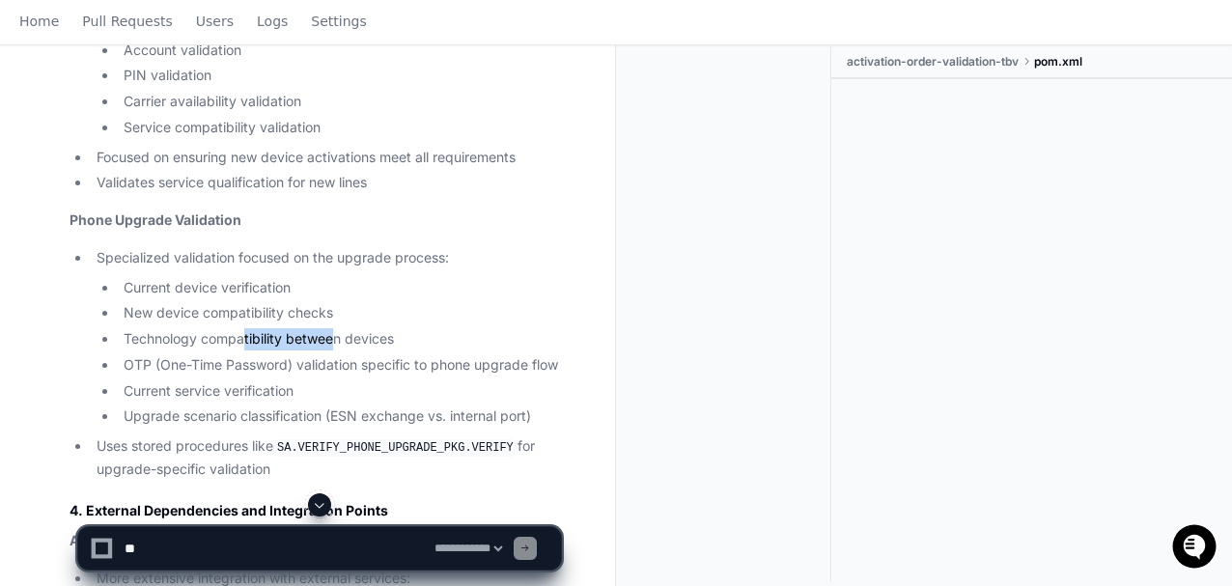
drag, startPoint x: 242, startPoint y: 315, endPoint x: 333, endPoint y: 315, distance: 90.7
click at [333, 328] on li "Technology compatibility between devices" at bounding box center [339, 339] width 443 height 22
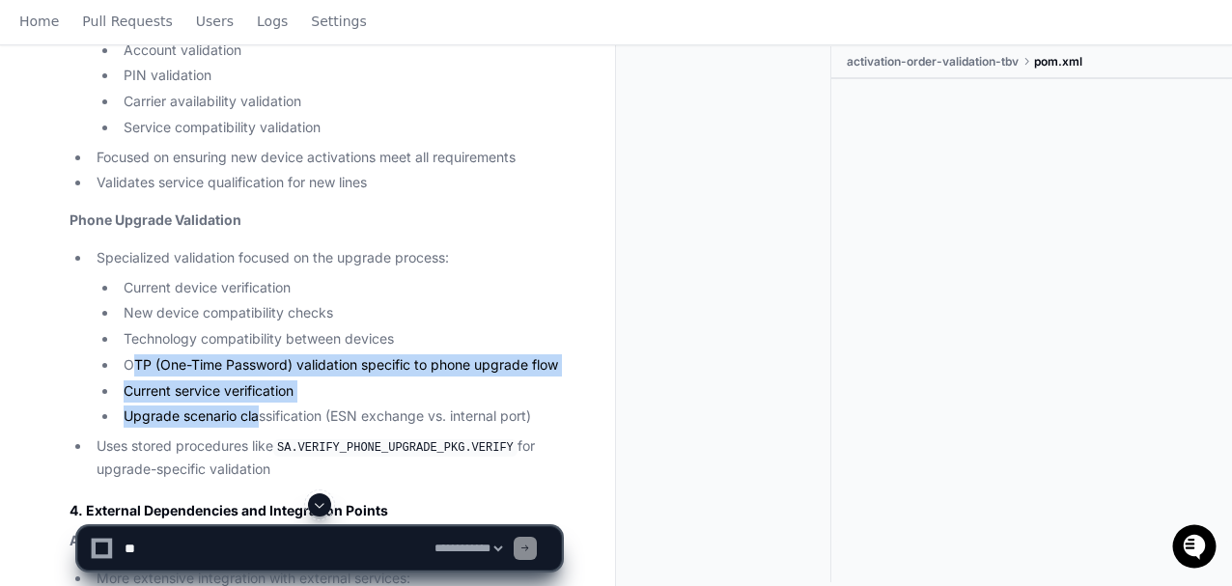
drag, startPoint x: 129, startPoint y: 338, endPoint x: 273, endPoint y: 377, distance: 149.2
click at [263, 379] on ul "Current device verification New device compatibility checks Technology compatib…" at bounding box center [329, 353] width 464 height 152
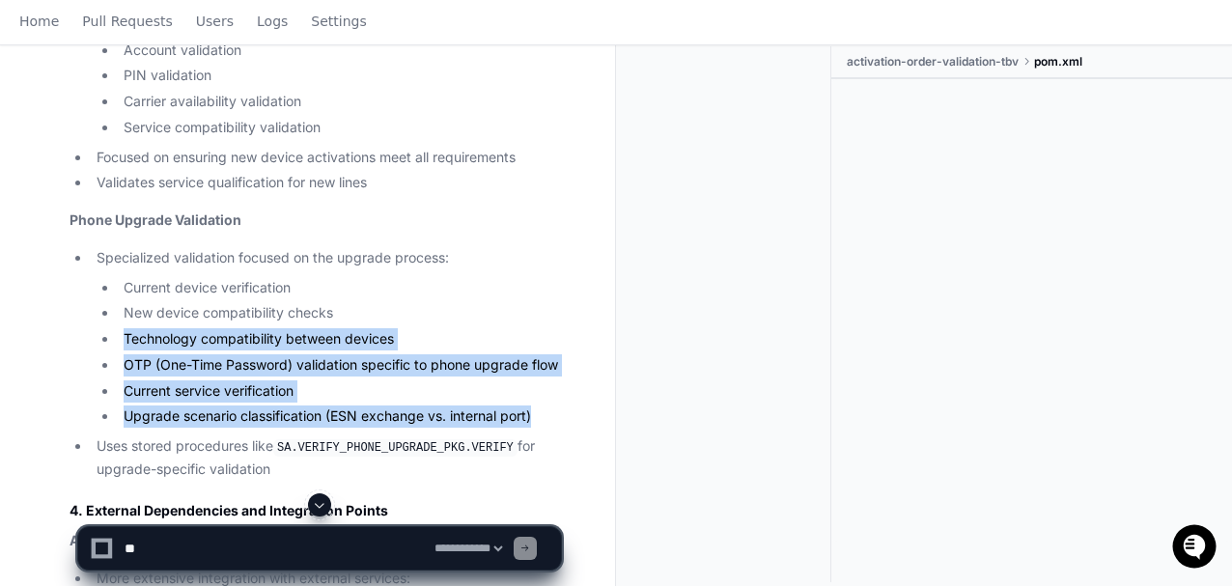
drag, startPoint x: 537, startPoint y: 390, endPoint x: 126, endPoint y: 314, distance: 418.3
click at [126, 314] on ul "Current device verification New device compatibility checks Technology compatib…" at bounding box center [329, 353] width 464 height 152
click at [482, 405] on li "Upgrade scenario classification (ESN exchange vs. internal port)" at bounding box center [339, 416] width 443 height 22
drag, startPoint x: 551, startPoint y: 388, endPoint x: 124, endPoint y: 314, distance: 434.1
click at [124, 314] on ul "Current device verification New device compatibility checks Technology compatib…" at bounding box center [329, 353] width 464 height 152
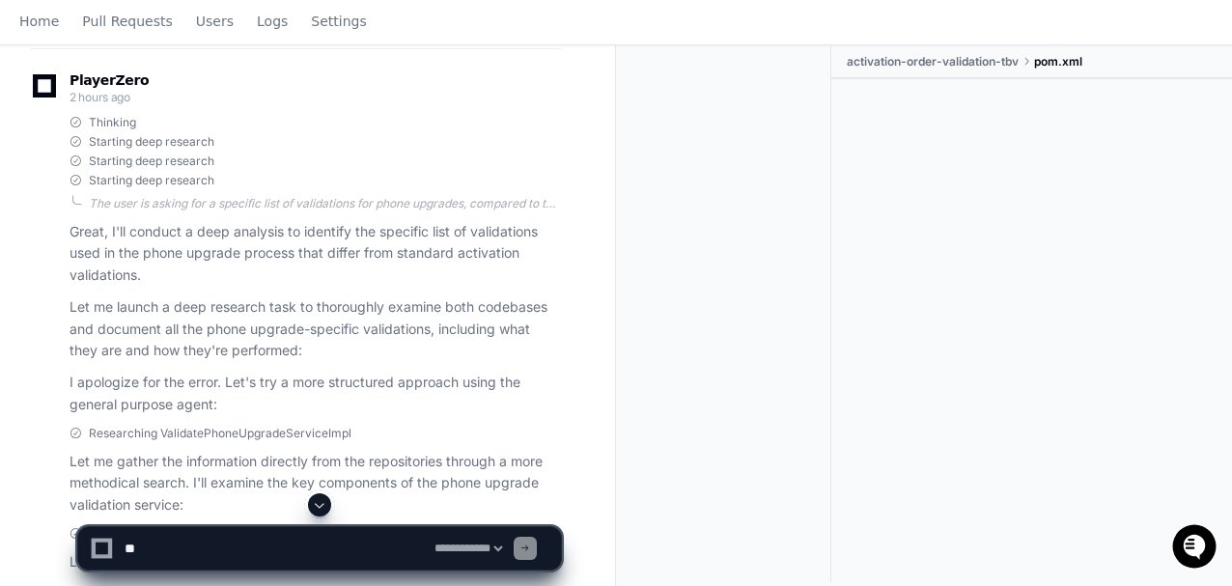
scroll to position [6179, 0]
